Goal: Find specific page/section: Find specific page/section

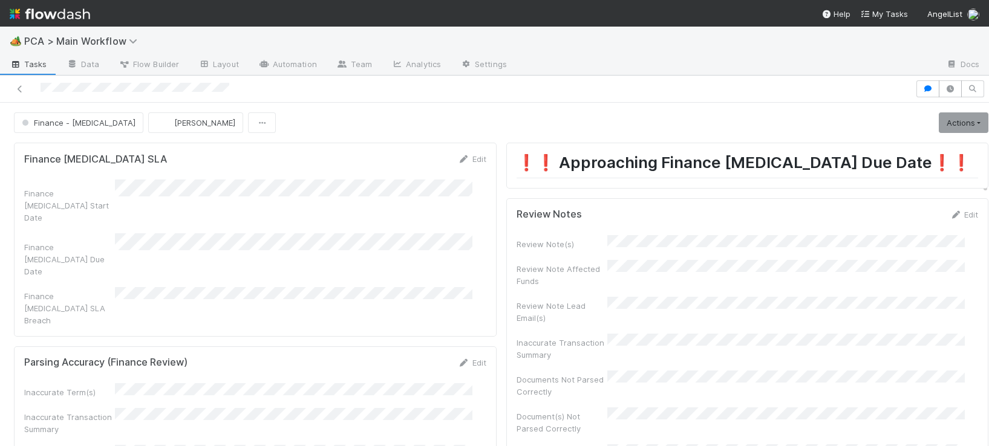
scroll to position [1031, 0]
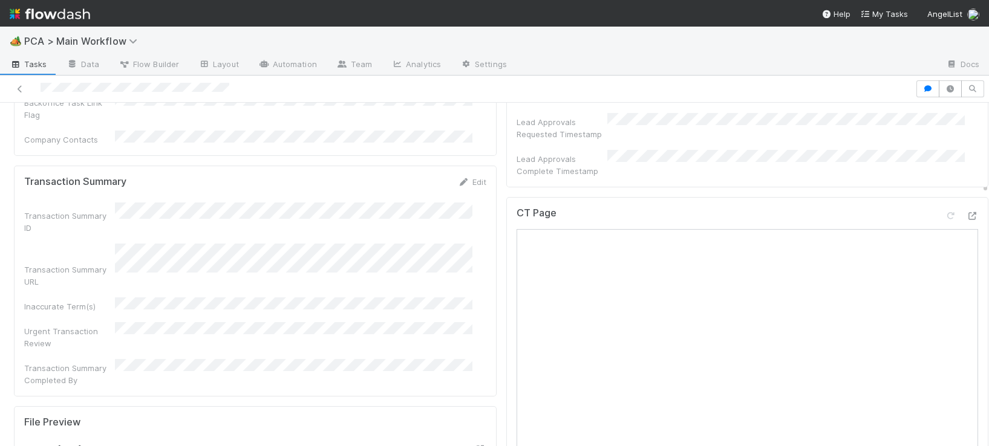
click at [290, 322] on div "Urgent Transaction Review" at bounding box center [255, 335] width 462 height 27
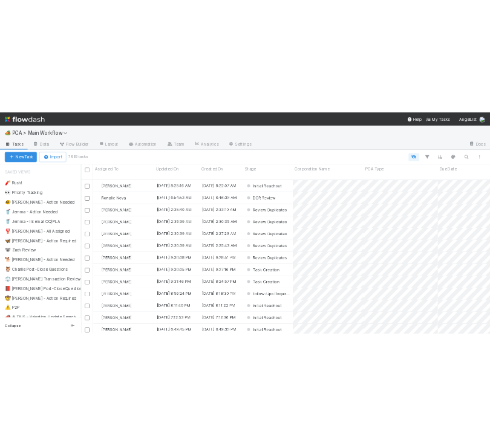
scroll to position [306, 812]
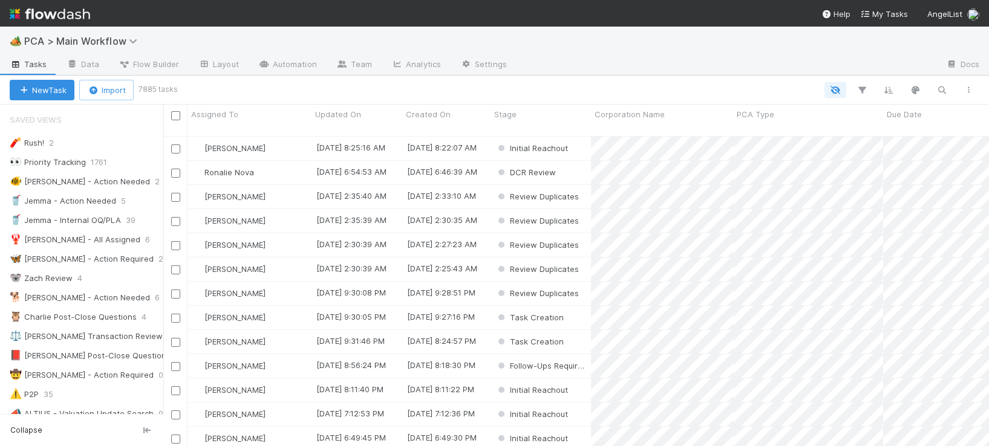
click at [425, 35] on div "🏕️ PCA > Main Workflow" at bounding box center [494, 41] width 989 height 29
click at [506, 23] on nav "Help My Tasks AngelList" at bounding box center [494, 13] width 989 height 27
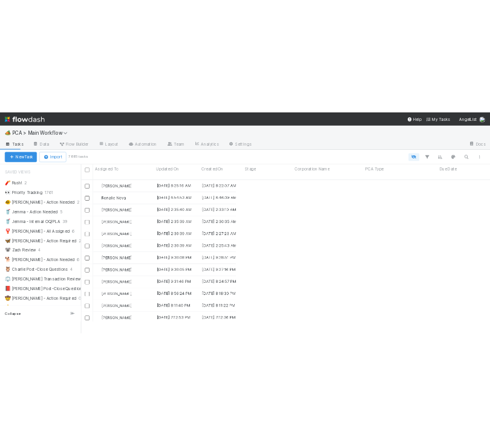
scroll to position [14, 14]
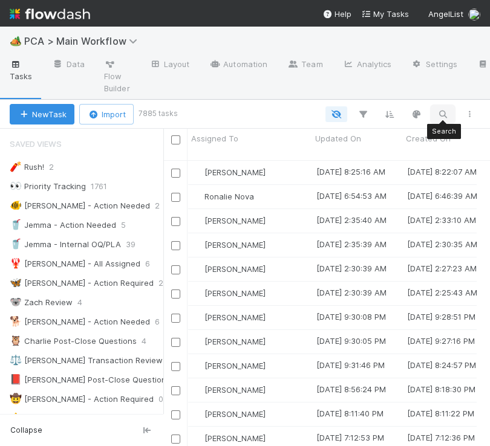
click at [445, 112] on icon "button" at bounding box center [443, 114] width 12 height 11
click at [371, 91] on input at bounding box center [379, 94] width 121 height 15
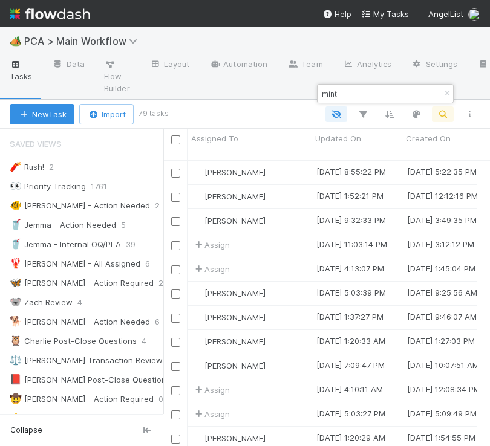
scroll to position [282, 299]
type input "mint"
